Goal: Information Seeking & Learning: Learn about a topic

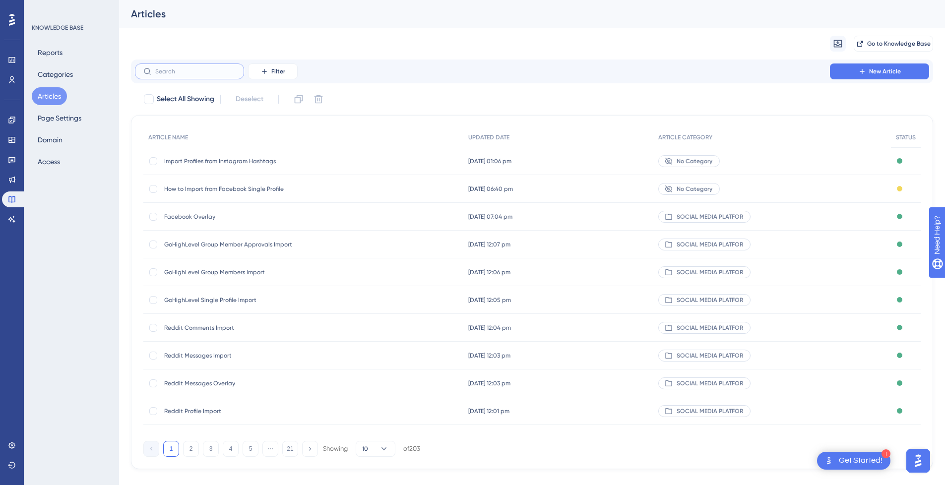
click at [197, 74] on input "text" at bounding box center [195, 71] width 80 height 7
type input "instagra"
click at [303, 162] on span "Import Profiles from Instagram Hashtags" at bounding box center [243, 161] width 159 height 8
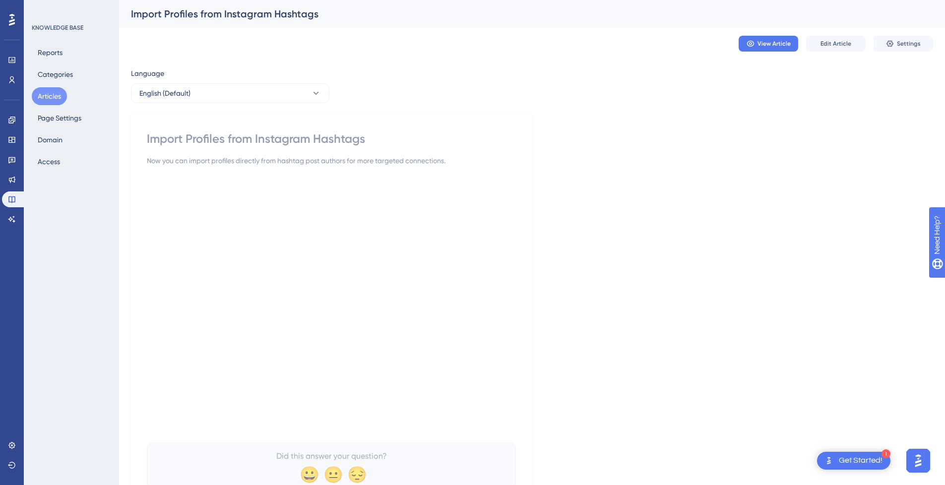
click at [635, 278] on div "Language English (Default) Import Profiles from Instagram Hashtags Now you can …" at bounding box center [532, 287] width 802 height 440
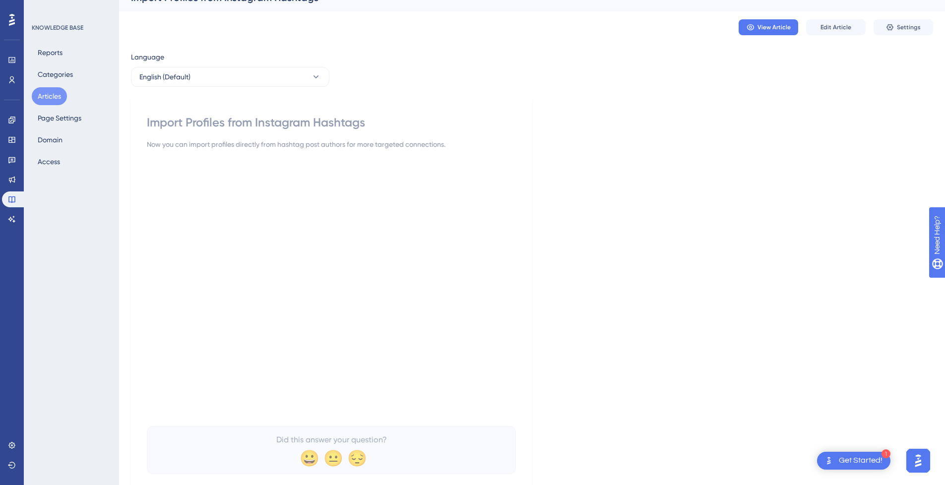
scroll to position [1, 0]
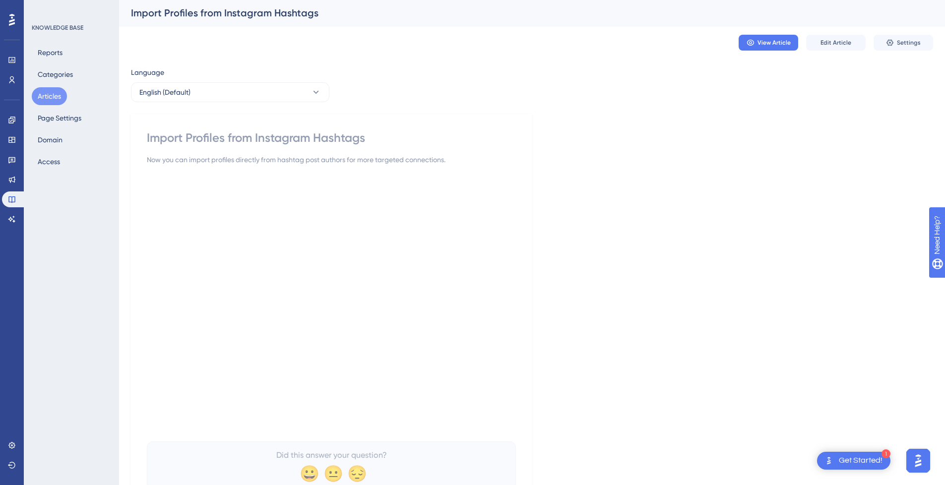
click at [141, 275] on div "Import Profiles from Instagram Hashtags Now you can import profiles directly fr…" at bounding box center [331, 310] width 401 height 393
drag, startPoint x: 757, startPoint y: 42, endPoint x: 747, endPoint y: 45, distance: 10.8
click at [750, 44] on button "View Article" at bounding box center [768, 43] width 60 height 16
click at [826, 43] on span "Edit Article" at bounding box center [835, 43] width 31 height 8
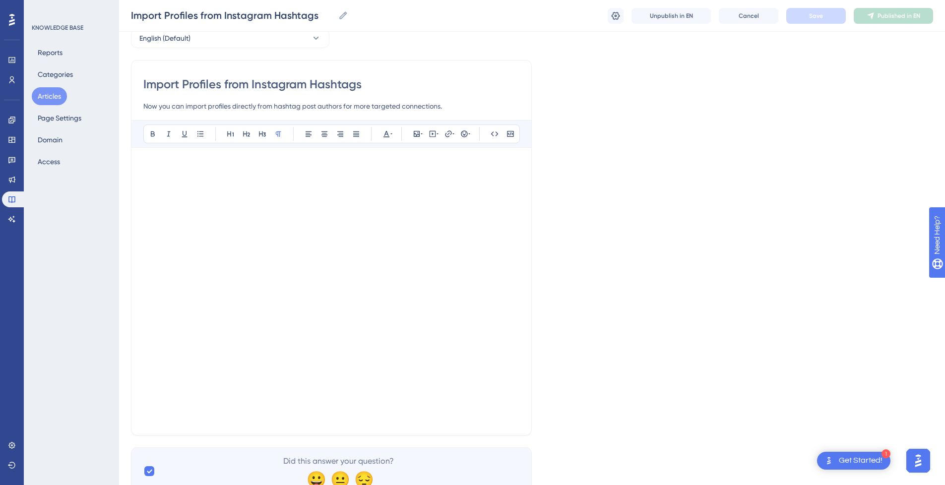
scroll to position [93, 0]
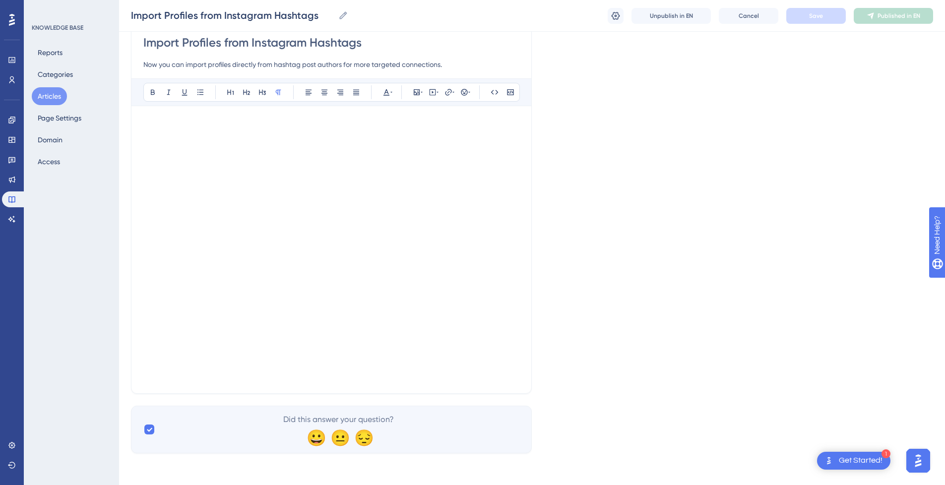
click at [378, 127] on p at bounding box center [331, 124] width 376 height 12
drag, startPoint x: 47, startPoint y: 100, endPoint x: 65, endPoint y: 98, distance: 18.5
click at [47, 100] on button "Articles" at bounding box center [49, 96] width 35 height 18
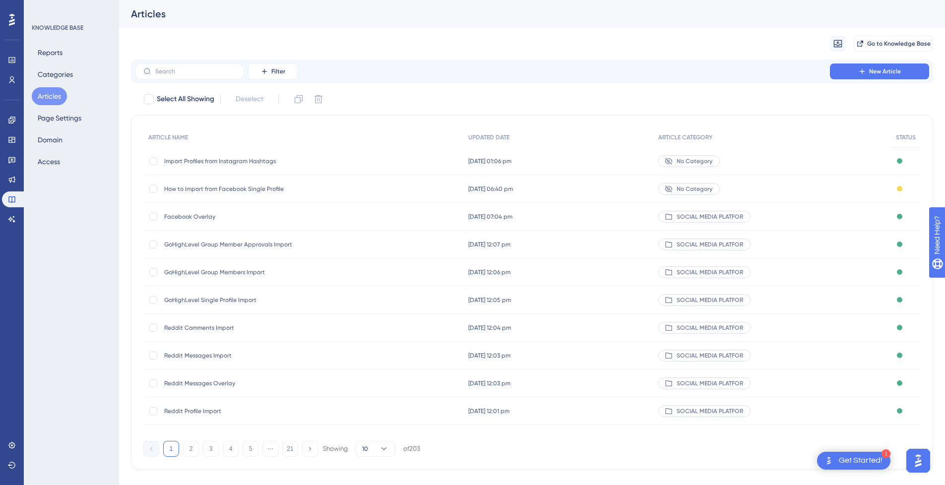
click at [41, 95] on button "Articles" at bounding box center [49, 96] width 35 height 18
click at [231, 187] on span "How to Import from Facebook Single Profile" at bounding box center [243, 189] width 159 height 8
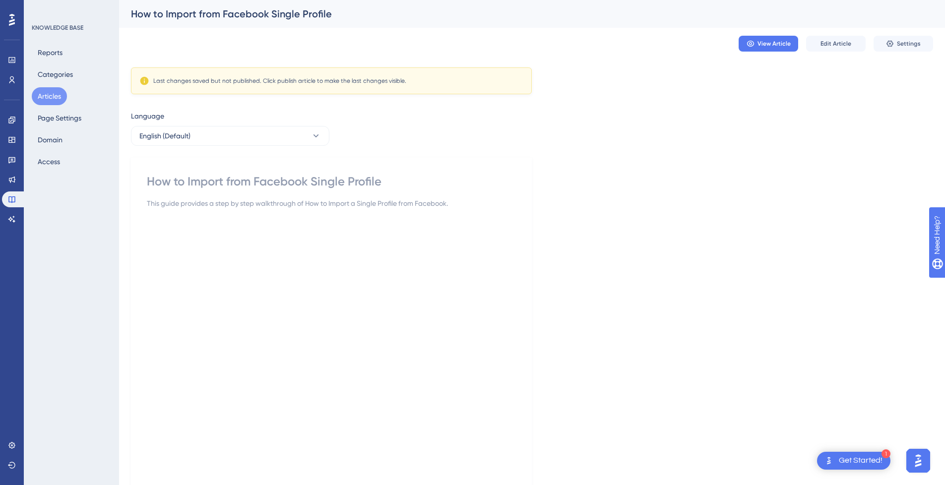
click at [54, 93] on button "Articles" at bounding box center [49, 96] width 35 height 18
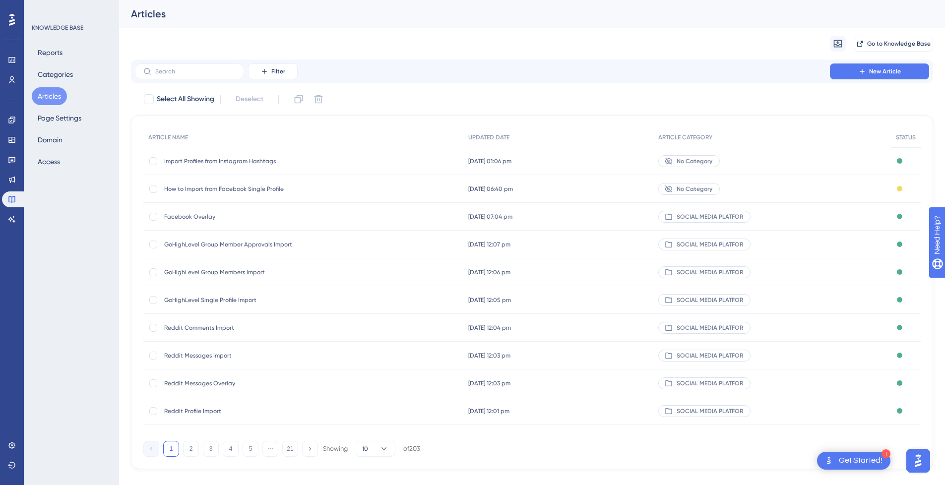
click at [217, 376] on div "Reddit Messages Overlay Reddit Messages Overlay" at bounding box center [243, 383] width 159 height 28
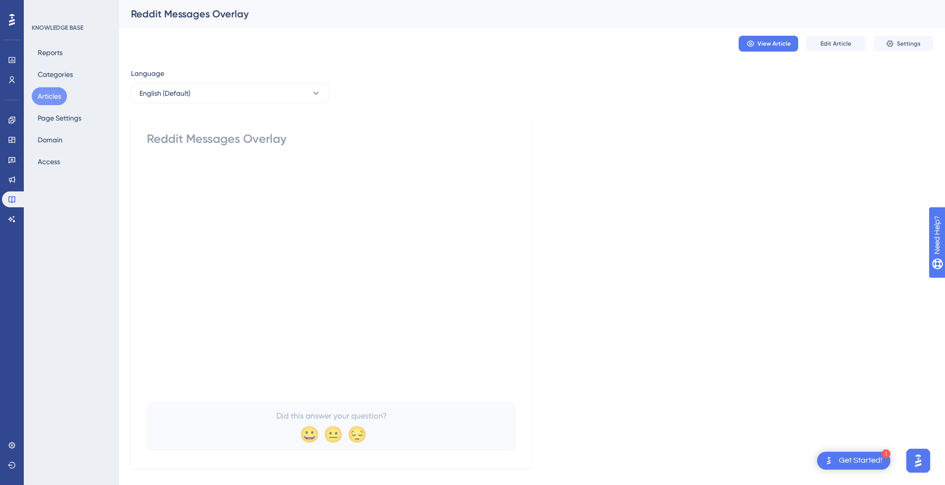
click at [51, 95] on button "Articles" at bounding box center [49, 96] width 35 height 18
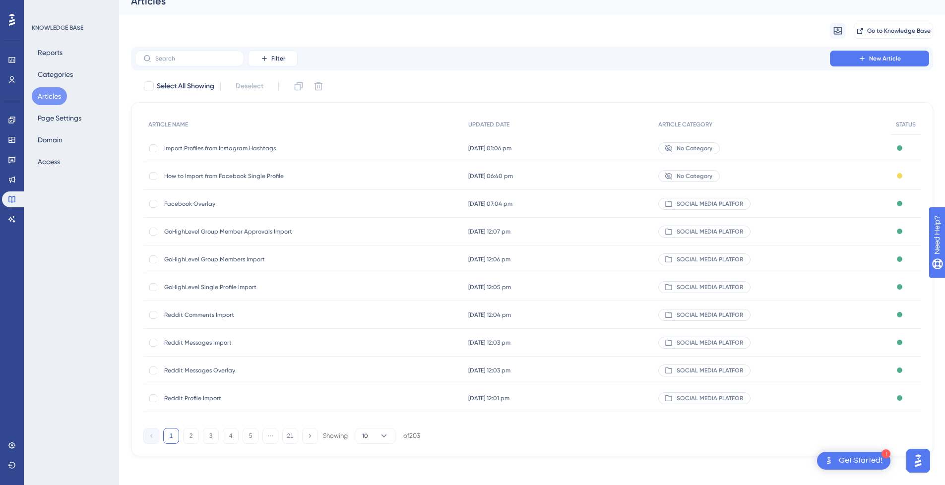
scroll to position [16, 0]
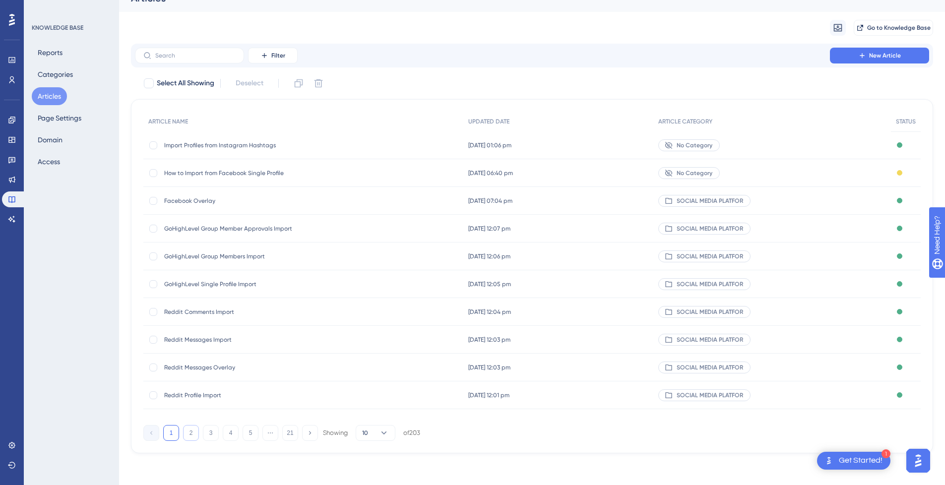
click at [188, 432] on button "2" at bounding box center [191, 433] width 16 height 16
click at [244, 368] on span "Skool Auto-Reply To Comments" at bounding box center [243, 368] width 159 height 8
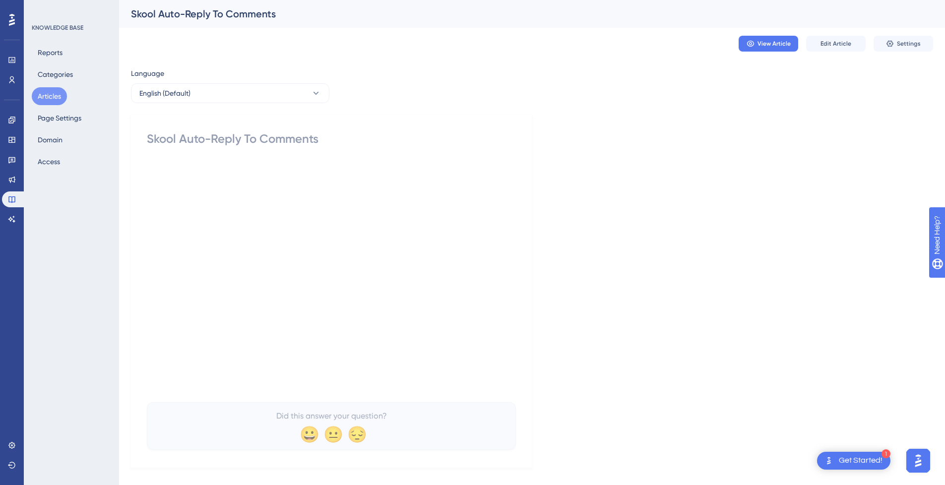
click at [289, 145] on div "Skool Auto-Reply To Comments" at bounding box center [331, 139] width 369 height 16
click at [56, 99] on button "Articles" at bounding box center [49, 96] width 35 height 18
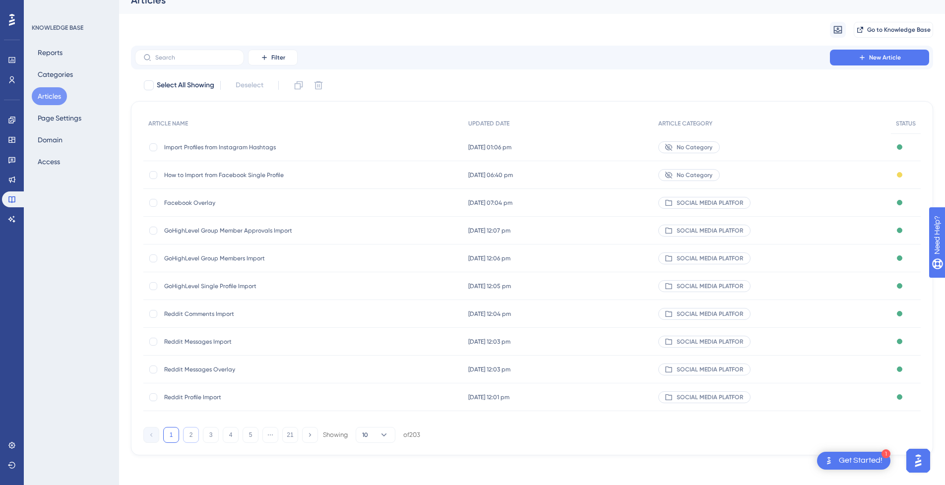
scroll to position [16, 0]
click at [192, 433] on button "2" at bounding box center [191, 433] width 16 height 16
click at [211, 436] on button "3" at bounding box center [211, 433] width 16 height 16
click at [214, 368] on span "TikToK Message Overlay" at bounding box center [243, 368] width 159 height 8
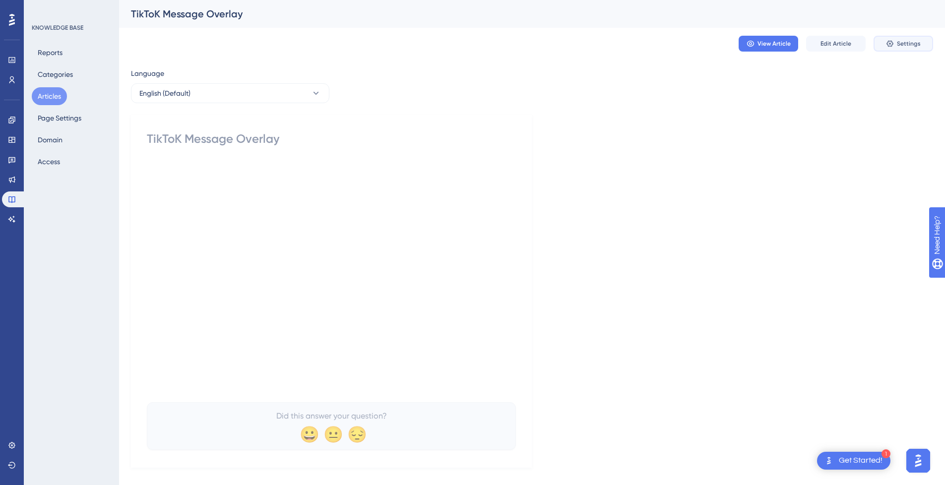
click at [898, 47] on span "Settings" at bounding box center [909, 44] width 24 height 8
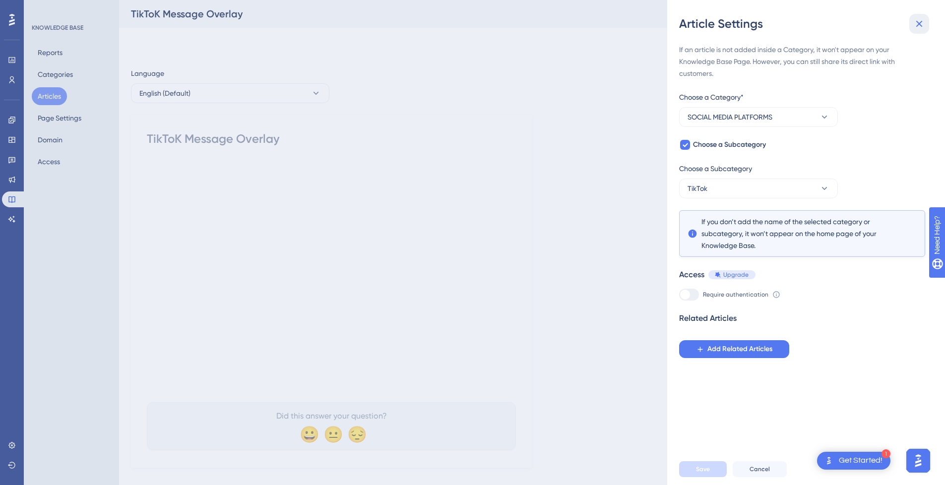
click at [922, 23] on icon at bounding box center [919, 24] width 12 height 12
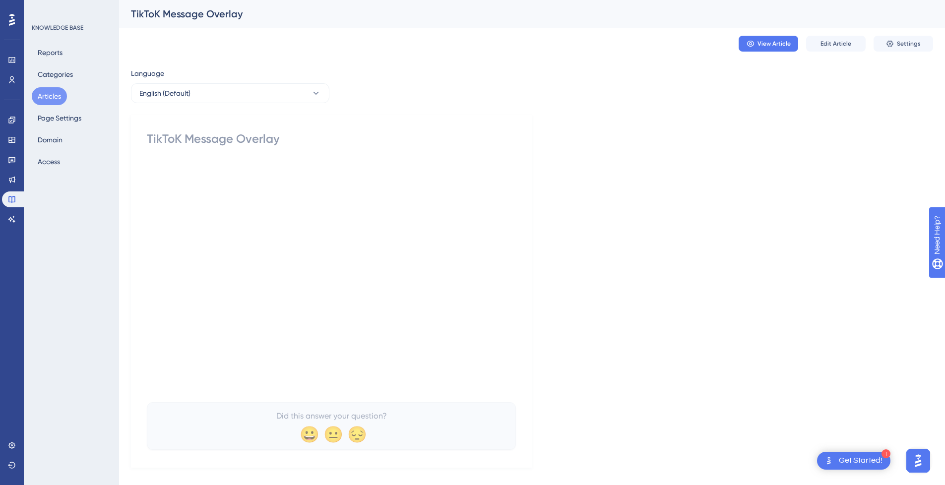
click at [52, 96] on button "Articles" at bounding box center [49, 96] width 35 height 18
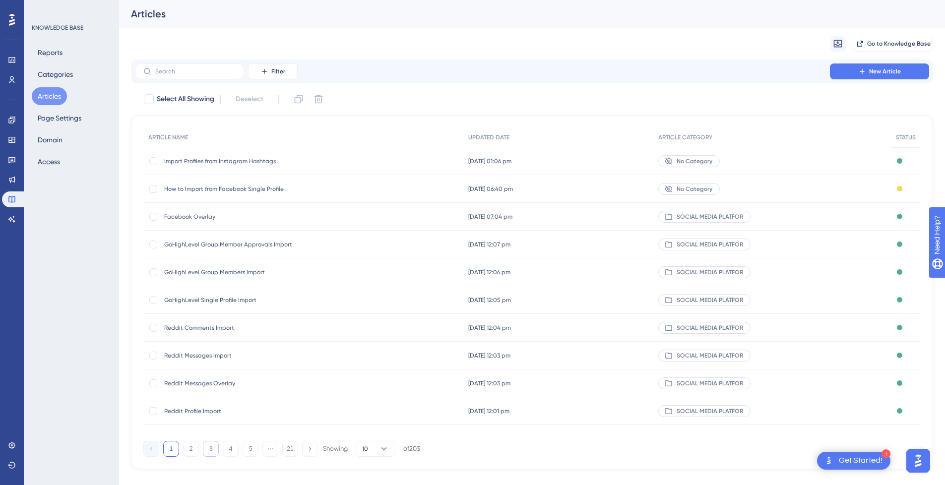
drag, startPoint x: 194, startPoint y: 446, endPoint x: 212, endPoint y: 445, distance: 18.4
click at [194, 446] on button "2" at bounding box center [191, 449] width 16 height 16
click at [215, 69] on input "text" at bounding box center [195, 71] width 80 height 7
type input "instagram"
click at [250, 300] on span "How to Use Instagram Messages Overlay" at bounding box center [243, 300] width 159 height 8
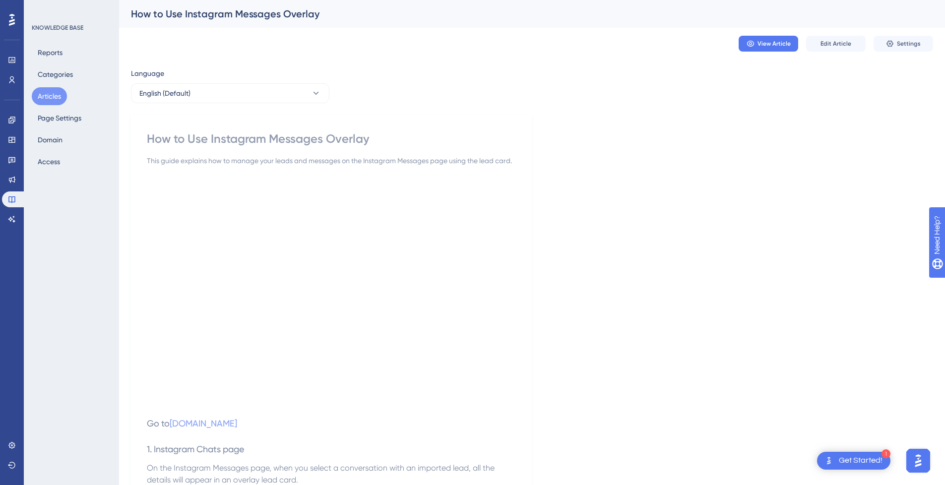
click at [88, 263] on div "KNOWLEDGE BASE Reports Categories Articles Page Settings Domain Access" at bounding box center [71, 242] width 95 height 485
